Goal: Information Seeking & Learning: Compare options

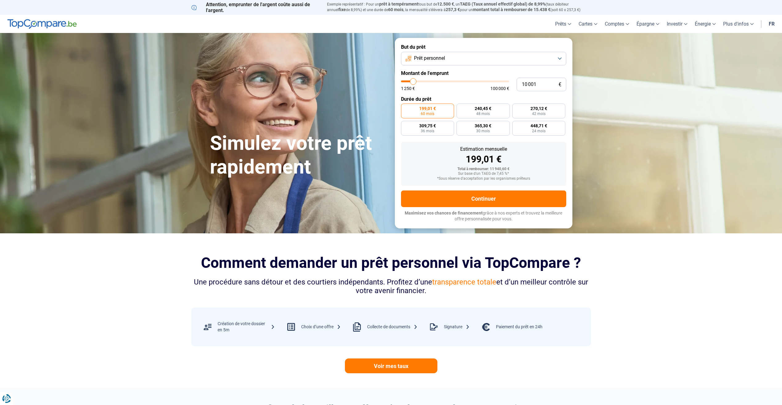
click at [453, 58] on button "Prêt personnel" at bounding box center [483, 59] width 165 height 14
type input "11 000"
type input "11000"
type input "12 000"
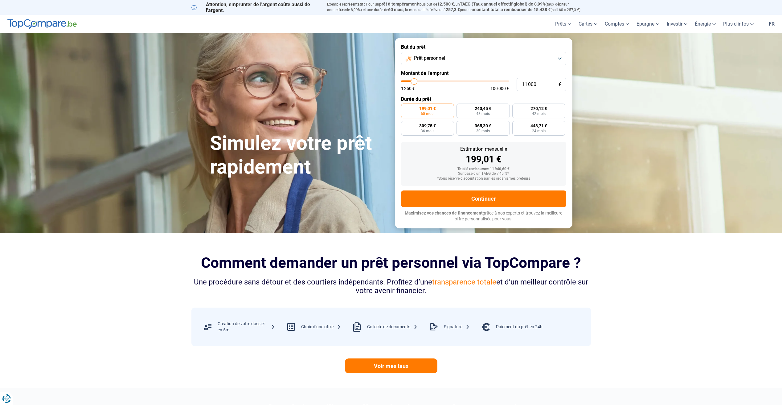
type input "12000"
type input "13 000"
type input "13000"
type input "14 250"
type input "14250"
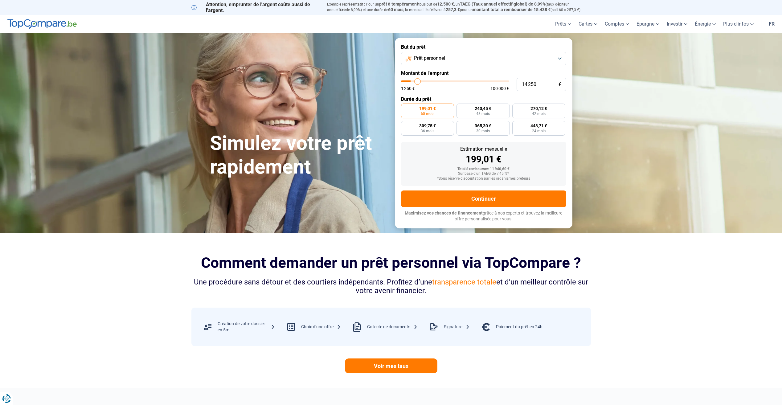
type input "16 250"
type input "16250"
type input "17 250"
type input "17250"
type input "18 500"
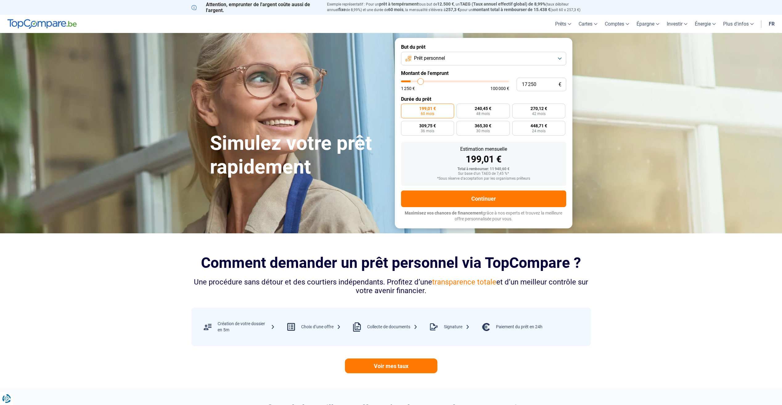
type input "18500"
type input "20 500"
type input "20500"
type input "21 500"
type input "21500"
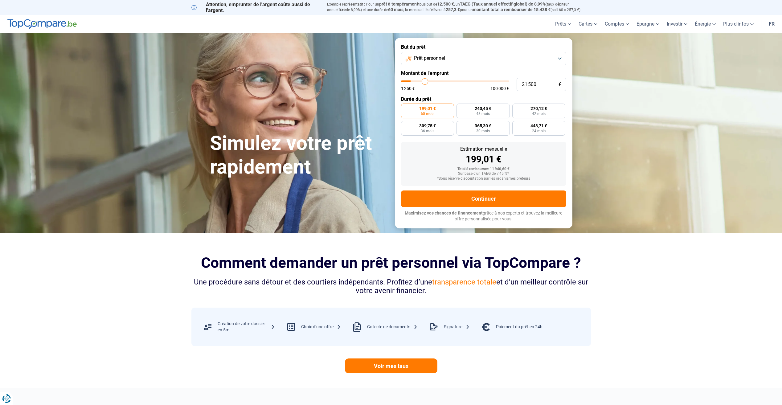
type input "23 500"
type input "23500"
type input "24 750"
type input "24750"
type input "26 750"
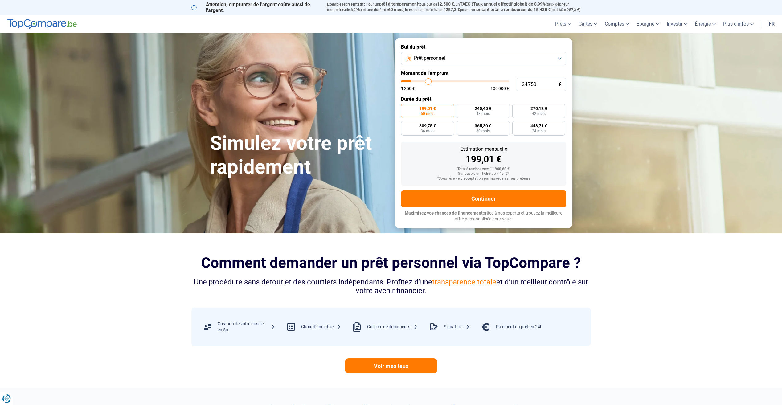
type input "26750"
type input "27 750"
type input "27750"
type input "29 000"
type input "29000"
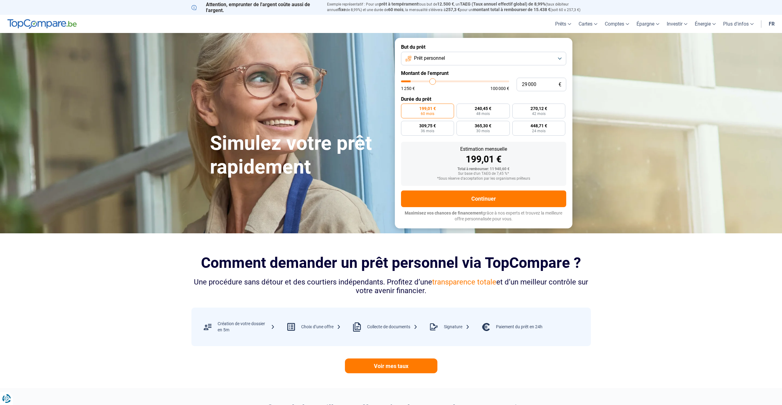
type input "31 000"
type input "31000"
type input "32 000"
type input "32000"
type input "33 250"
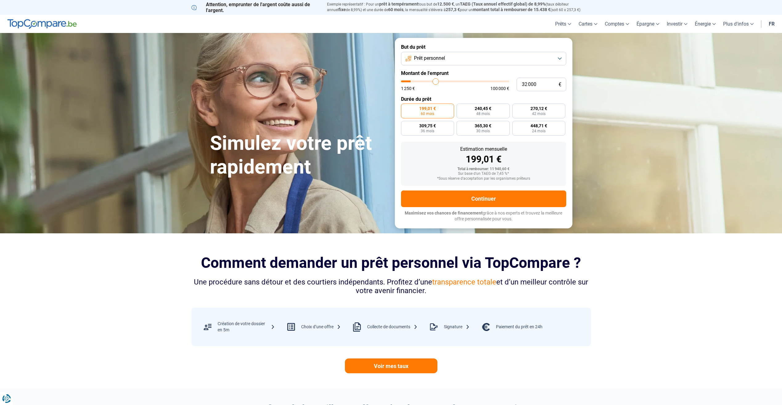
type input "33250"
type input "34 000"
type input "34000"
type input "35 250"
type input "35250"
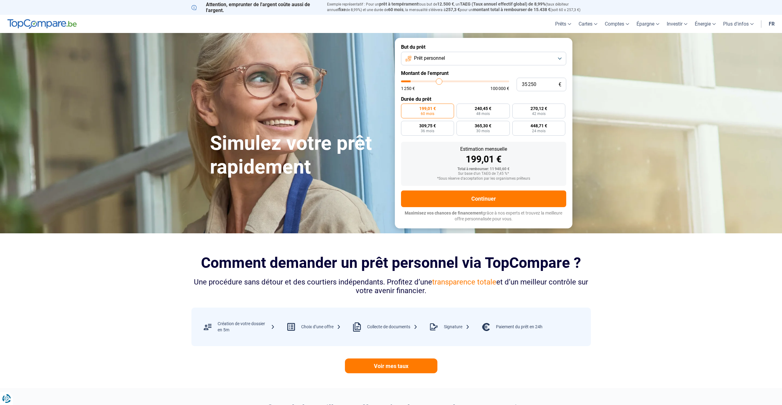
type input "36 250"
type input "36250"
type input "37 250"
type input "37250"
type input "38 250"
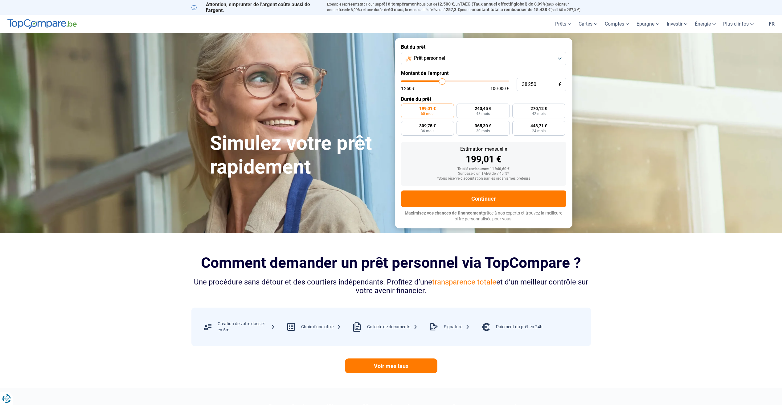
drag, startPoint x: 413, startPoint y: 80, endPoint x: 442, endPoint y: 77, distance: 29.2
type input "38250"
click at [442, 80] on input "range" at bounding box center [455, 81] width 108 height 2
radio input "false"
drag, startPoint x: 543, startPoint y: 85, endPoint x: 519, endPoint y: 88, distance: 23.8
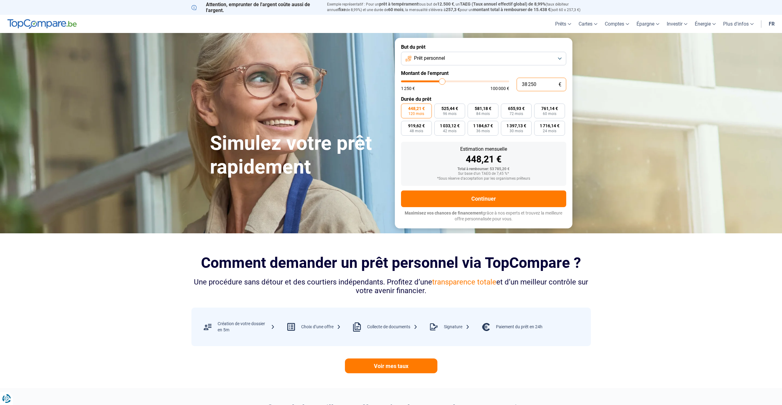
click at [519, 88] on input "38 250" at bounding box center [541, 85] width 50 height 14
type input "2"
type input "1250"
type input "25"
type input "1250"
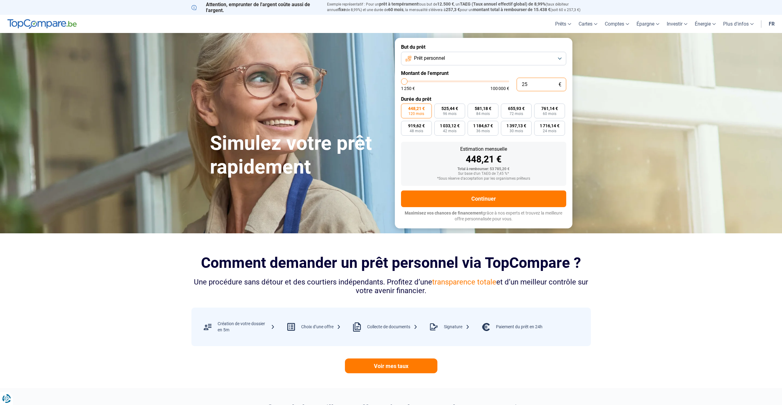
type input "250"
type input "1250"
type input "2 500"
type input "2500"
type input "25 000"
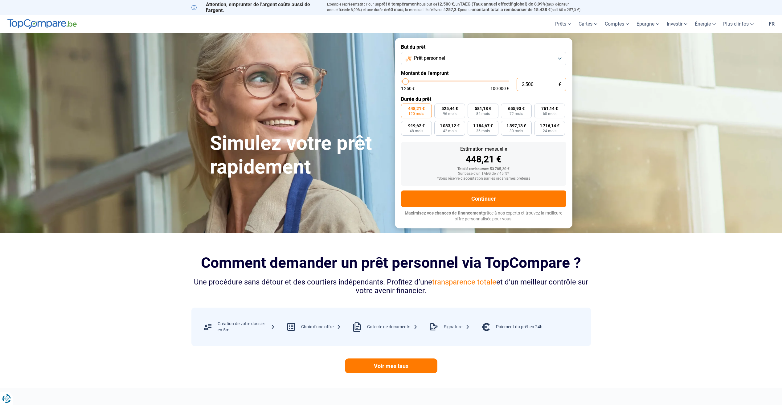
type input "25000"
drag, startPoint x: 543, startPoint y: 85, endPoint x: 472, endPoint y: 87, distance: 70.3
click at [467, 84] on div "25 000 € 1 250 € 100 000 €" at bounding box center [483, 85] width 165 height 14
type input "2"
type input "1250"
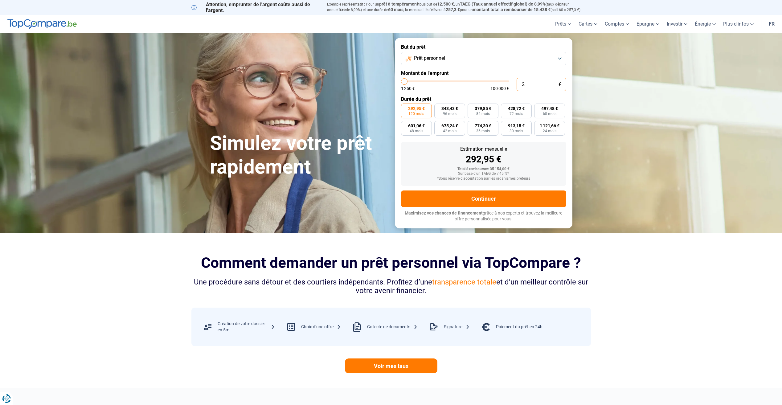
type input "20"
type input "1250"
type input "200"
type input "1250"
type input "2 000"
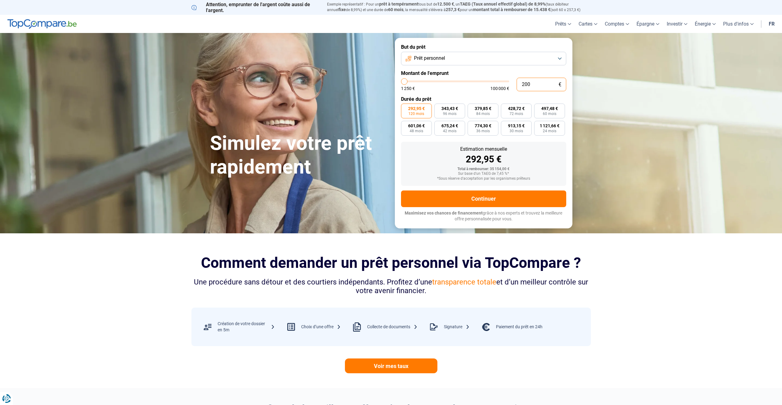
type input "2000"
type input "20 000"
type input "20000"
radio input "true"
type input "20 000"
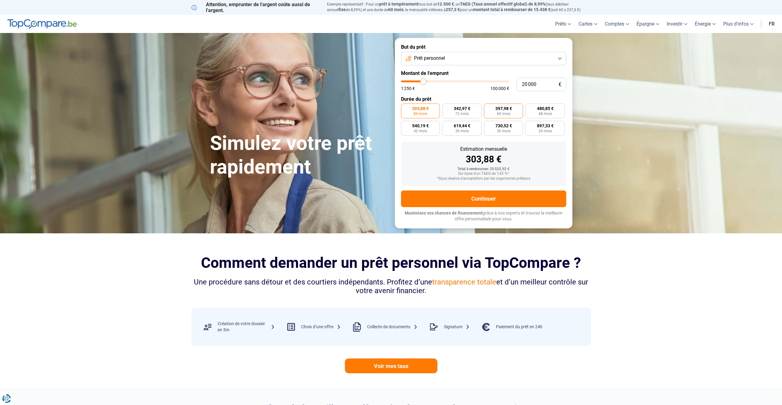
click at [521, 112] on label "397,98 € 60 mois" at bounding box center [503, 111] width 39 height 15
click at [488, 108] on input "397,98 € 60 mois" at bounding box center [486, 106] width 4 height 4
radio input "true"
click at [539, 111] on label "480,85 € 48 mois" at bounding box center [544, 111] width 39 height 15
click at [529, 108] on input "480,85 € 48 mois" at bounding box center [527, 106] width 4 height 4
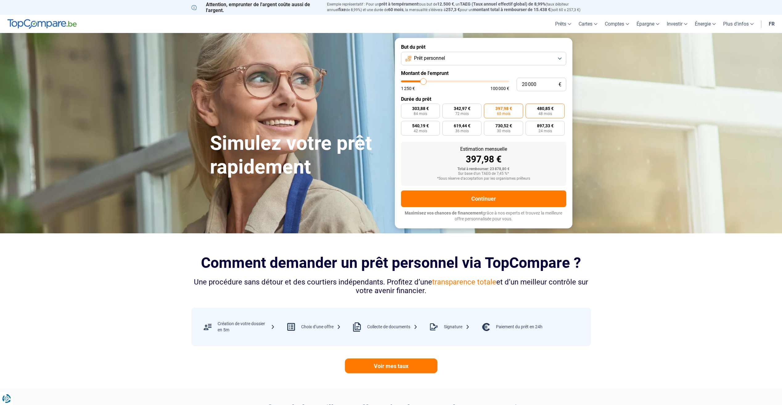
radio input "true"
drag, startPoint x: 545, startPoint y: 82, endPoint x: 463, endPoint y: 99, distance: 83.8
click at [474, 97] on form "But du prêt Prêt personnel Montant de l'emprunt 20 000 € 1 250 € 100 000 € Duré…" at bounding box center [483, 133] width 177 height 190
type input "2"
type input "1250"
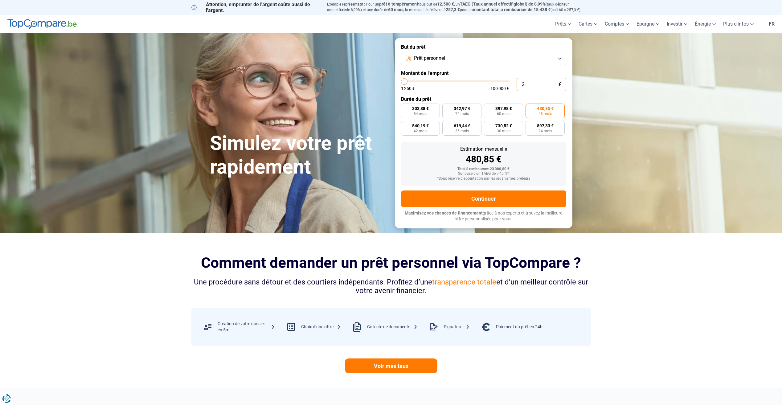
type input "25"
type input "1250"
type input "250"
type input "1250"
type input "2 500"
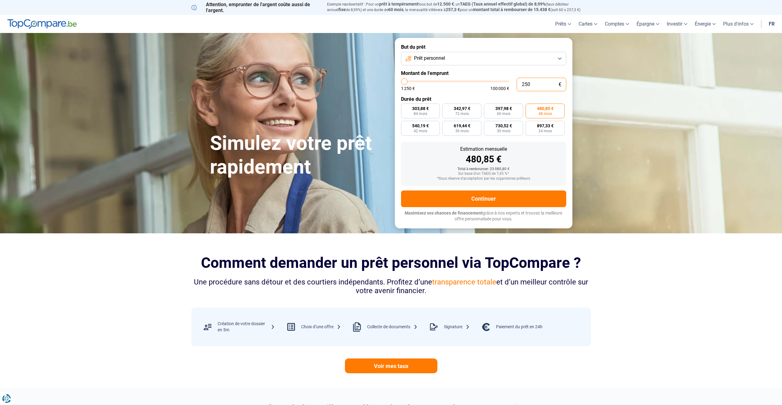
type input "2500"
type input "25 000"
type input "25000"
radio input "false"
drag, startPoint x: 536, startPoint y: 85, endPoint x: 508, endPoint y: 86, distance: 28.1
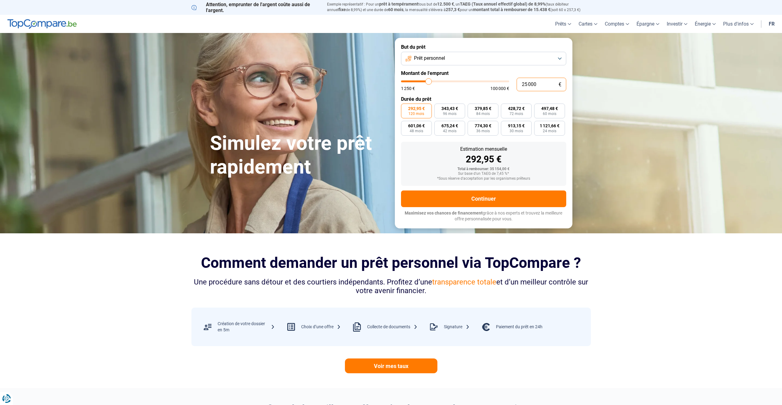
click at [508, 86] on div "25 000 € 1 250 € 100 000 €" at bounding box center [483, 85] width 165 height 14
type input "3"
type input "1250"
type input "30"
type input "1250"
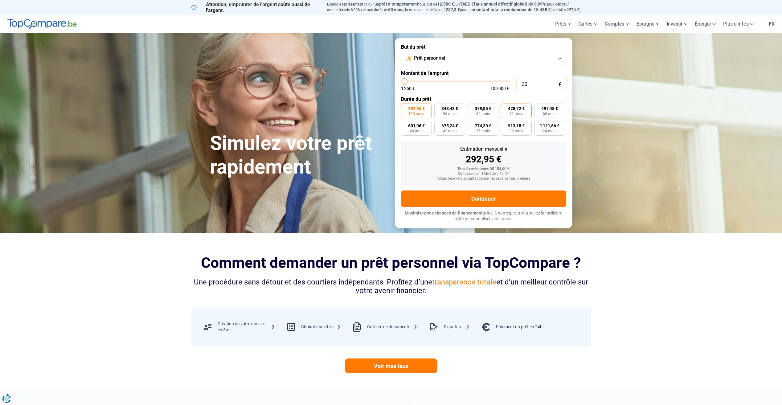
type input "300"
type input "1250"
type input "3 000"
type input "3000"
type input "30 000"
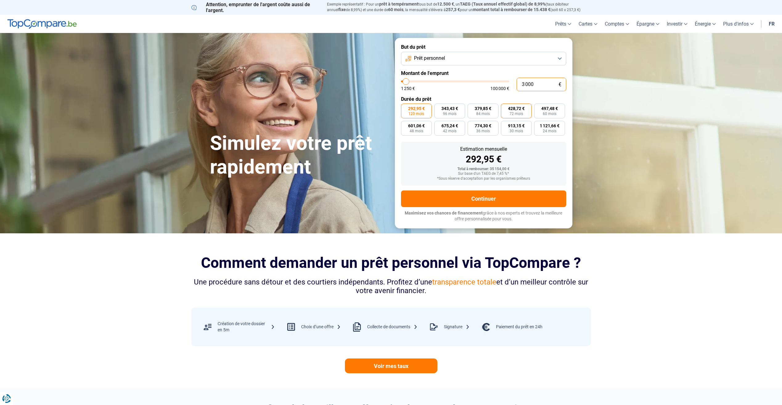
type input "30000"
drag, startPoint x: 544, startPoint y: 88, endPoint x: 504, endPoint y: 85, distance: 39.9
click at [505, 85] on div "30 000 € 1 250 € 100 000 €" at bounding box center [483, 85] width 165 height 14
type input "2"
type input "1250"
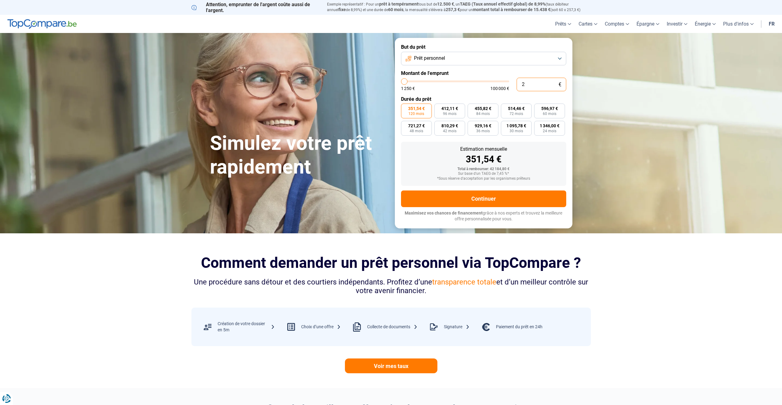
type input "25"
type input "1250"
type input "250"
type input "1250"
type input "2 500"
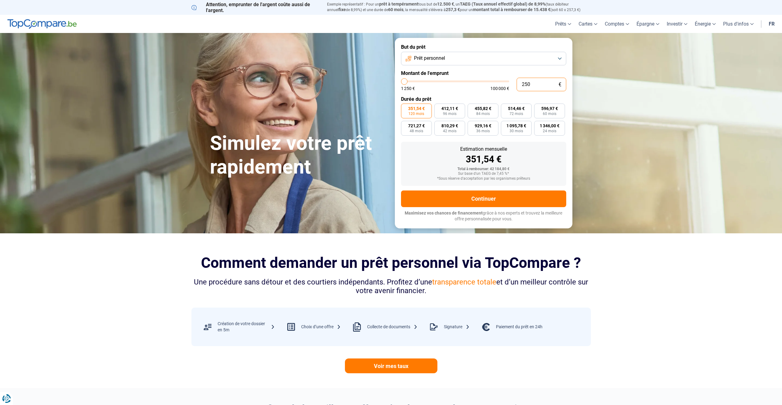
type input "2500"
type input "25 000"
type input "25000"
type input "25 000"
click at [549, 108] on span "497,48 €" at bounding box center [549, 108] width 17 height 4
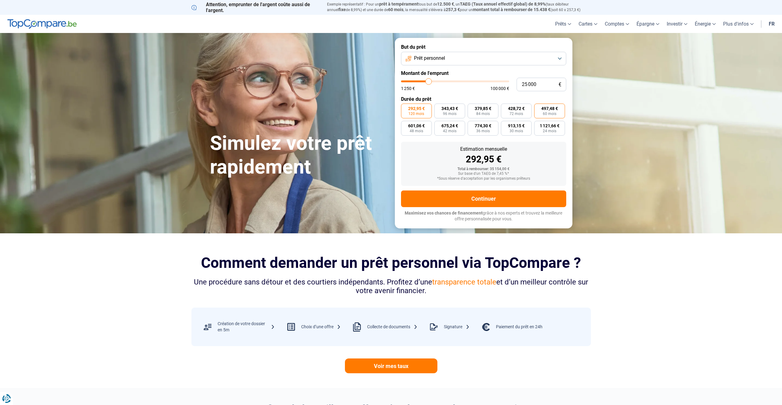
click at [560, 116] on label "497,48 € 60 mois" at bounding box center [549, 111] width 31 height 15
click at [538, 108] on input "497,48 € 60 mois" at bounding box center [536, 106] width 4 height 4
radio input "true"
drag, startPoint x: 464, startPoint y: 159, endPoint x: 496, endPoint y: 157, distance: 32.1
click at [496, 157] on div "497,48 €" at bounding box center [483, 159] width 155 height 9
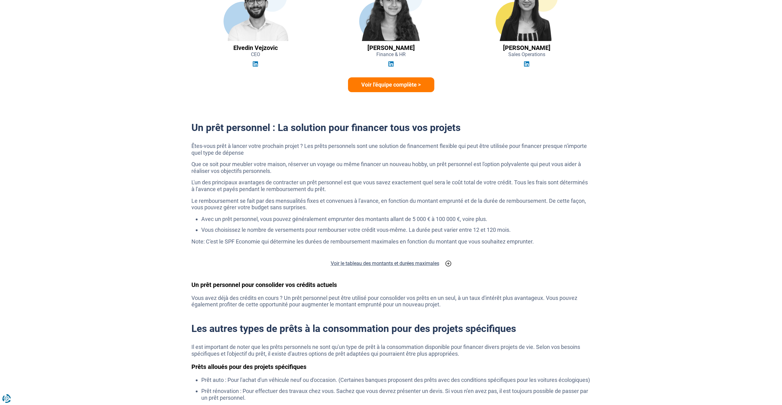
scroll to position [955, 0]
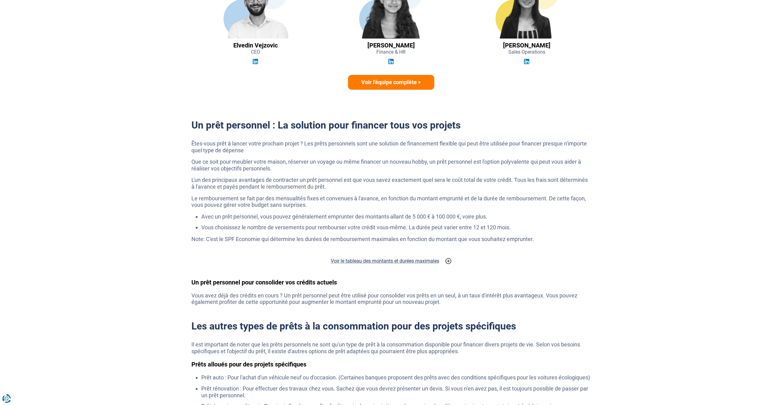
click at [446, 260] on icon at bounding box center [448, 261] width 6 height 6
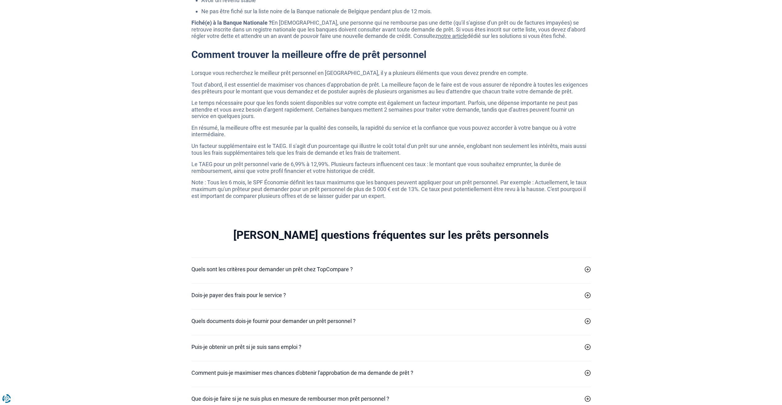
scroll to position [1695, 0]
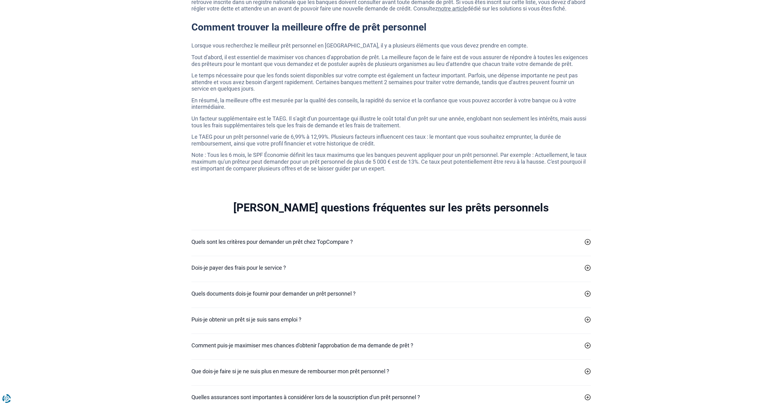
click at [585, 271] on icon at bounding box center [588, 268] width 6 height 6
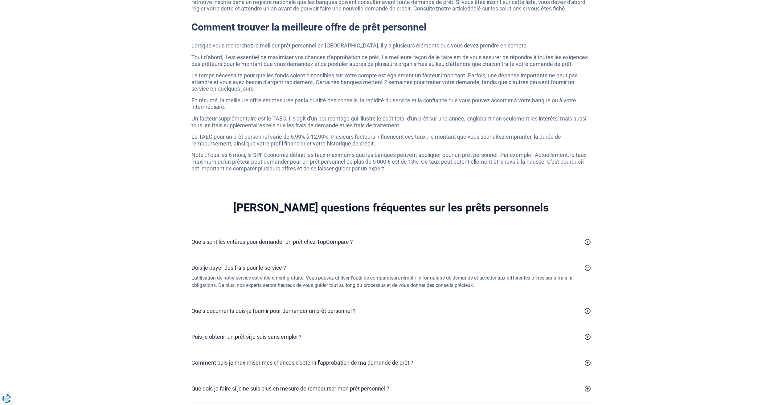
click at [625, 287] on div "[PERSON_NAME] questions fréquentes sur les prêts personnels Quels sont les crit…" at bounding box center [391, 314] width 782 height 257
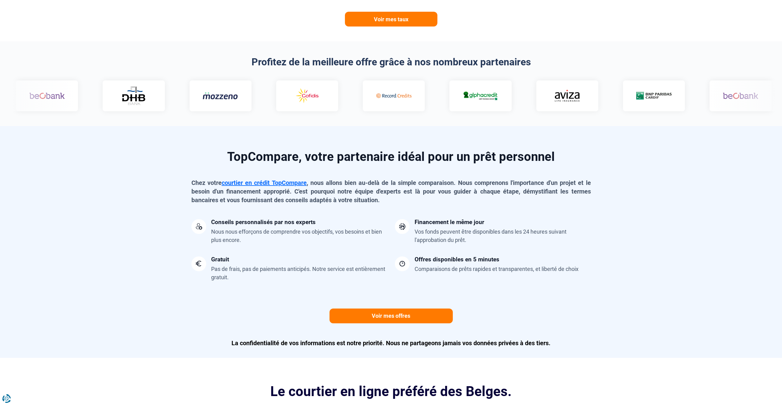
scroll to position [0, 0]
